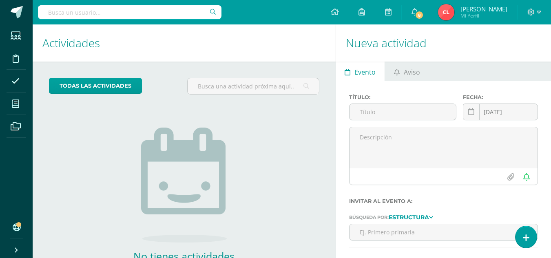
click at [143, 15] on input "text" at bounding box center [129, 12] width 183 height 14
type input "o"
type input "j"
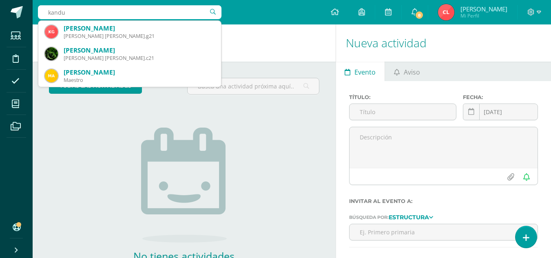
type input "kand"
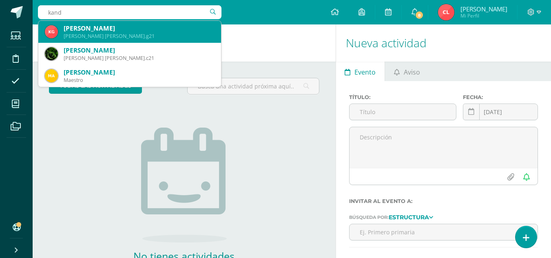
click at [140, 33] on div "Quinto Bachillerato kandy.g21" at bounding box center [139, 36] width 151 height 7
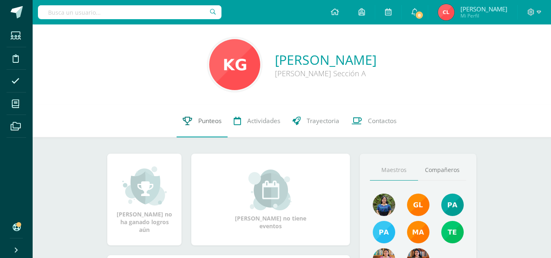
click at [213, 120] on span "Punteos" at bounding box center [209, 121] width 23 height 9
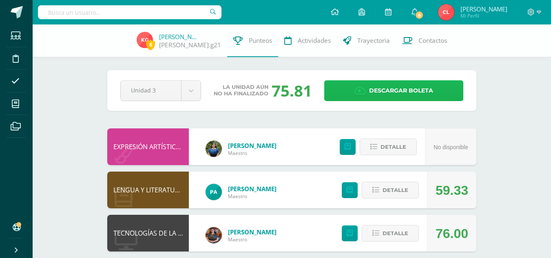
click at [363, 95] on icon at bounding box center [359, 90] width 11 height 9
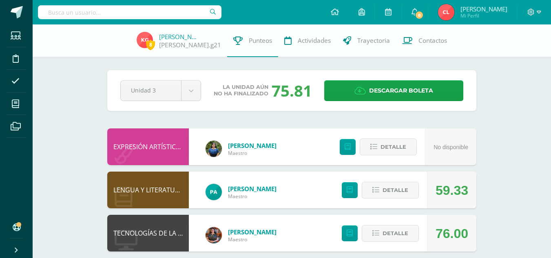
click at [196, 15] on input "text" at bounding box center [129, 12] width 183 height 14
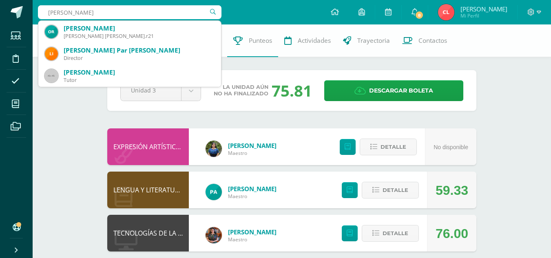
type input "otilia"
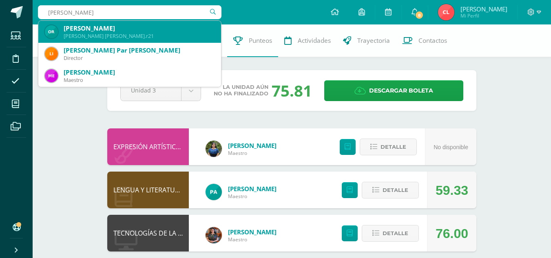
click at [172, 31] on div "Otilia Carmela Raxtún Tuiz" at bounding box center [139, 28] width 151 height 9
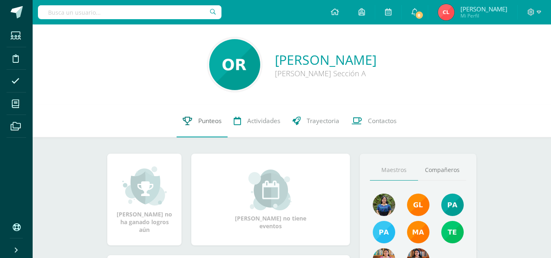
click at [213, 123] on span "Punteos" at bounding box center [209, 121] width 23 height 9
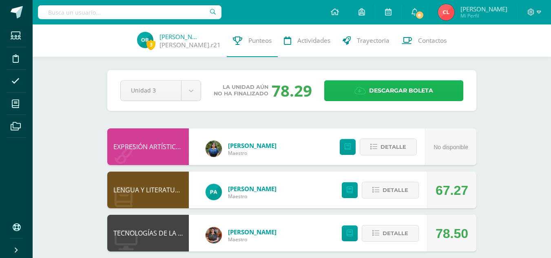
click at [382, 88] on span "Descargar boleta" at bounding box center [401, 91] width 64 height 20
